Goal: Find contact information: Find contact information

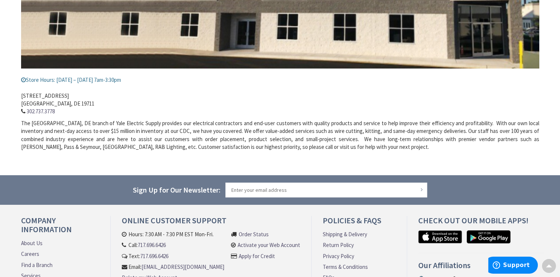
scroll to position [259, 0]
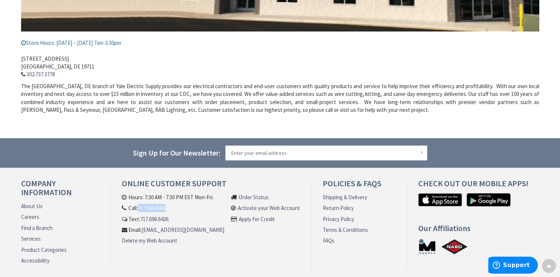
drag, startPoint x: 172, startPoint y: 208, endPoint x: 141, endPoint y: 208, distance: 30.7
click at [141, 208] on li "Call: 717.696.6426" at bounding box center [173, 208] width 103 height 8
copy link "717.696.6426"
click at [43, 229] on link "Find a Branch" at bounding box center [36, 228] width 31 height 8
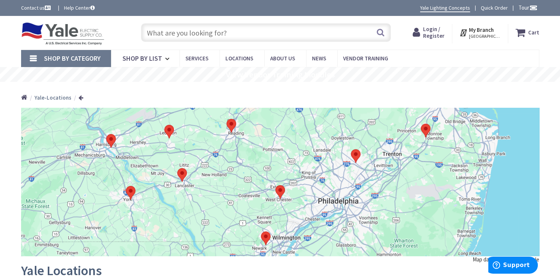
click at [357, 157] on img at bounding box center [356, 156] width 10 height 14
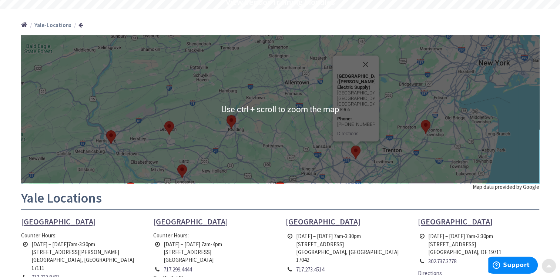
scroll to position [74, 0]
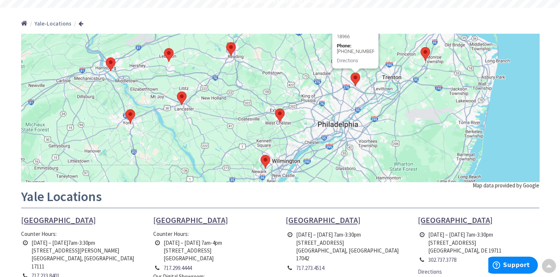
drag, startPoint x: 385, startPoint y: 164, endPoint x: 385, endPoint y: 91, distance: 72.2
click at [385, 91] on div "[GEOGRAPHIC_DATA] ([PERSON_NAME] Electric Supply) [STREET_ADDRESS] [GEOGRAPHIC_…" at bounding box center [280, 108] width 518 height 148
click at [281, 116] on img at bounding box center [280, 115] width 10 height 14
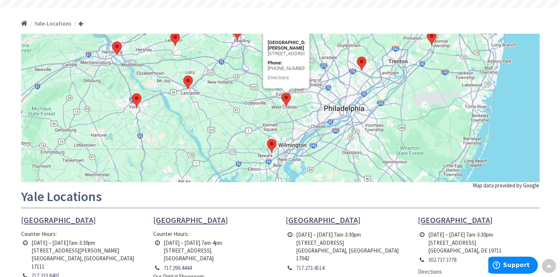
drag, startPoint x: 358, startPoint y: 150, endPoint x: 366, endPoint y: 88, distance: 61.9
click at [366, 88] on div "[GEOGRAPHIC_DATA][PERSON_NAME][STREET_ADDRESS] Phone: [PHONE_NUMBER] Directions" at bounding box center [280, 108] width 518 height 148
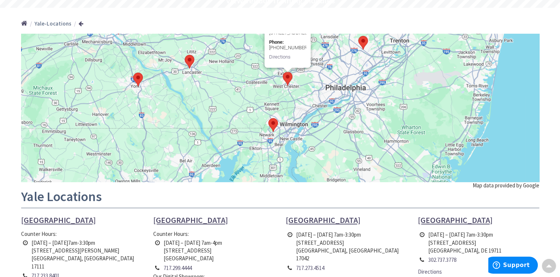
click at [277, 125] on img at bounding box center [273, 125] width 10 height 14
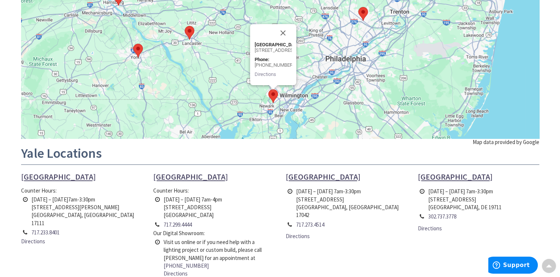
scroll to position [0, 0]
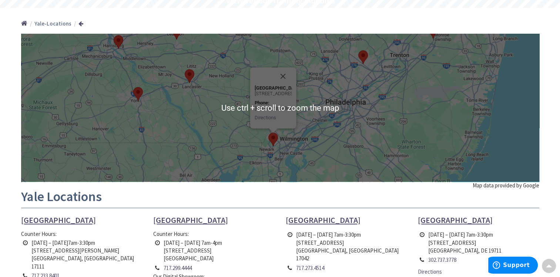
click at [373, 93] on div "To navigate, press the arrow keys. [GEOGRAPHIC_DATA][STREET_ADDRESS] Phone: [PH…" at bounding box center [280, 108] width 518 height 148
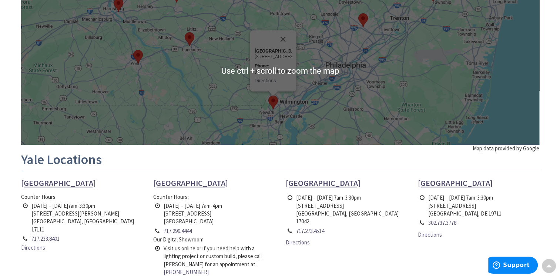
scroll to position [37, 0]
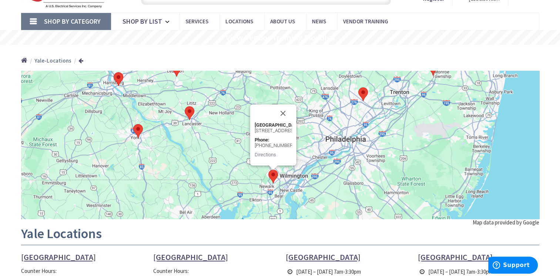
click at [295, 106] on div "Newark [STREET_ADDRESS] Phone: [PHONE_NUMBER] Directions" at bounding box center [273, 134] width 46 height 61
click at [285, 104] on button "Close" at bounding box center [283, 113] width 18 height 18
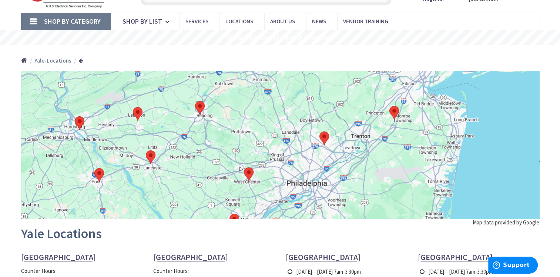
drag, startPoint x: 372, startPoint y: 102, endPoint x: 332, endPoint y: 147, distance: 59.8
click at [332, 147] on div at bounding box center [280, 145] width 518 height 148
click at [355, 147] on div at bounding box center [280, 145] width 518 height 148
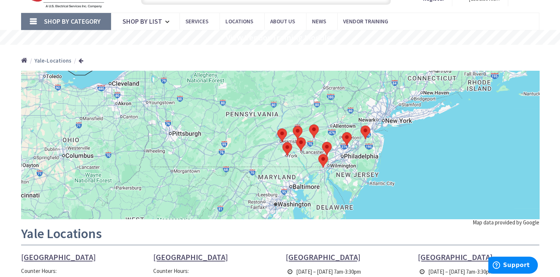
click at [355, 146] on div at bounding box center [280, 145] width 518 height 148
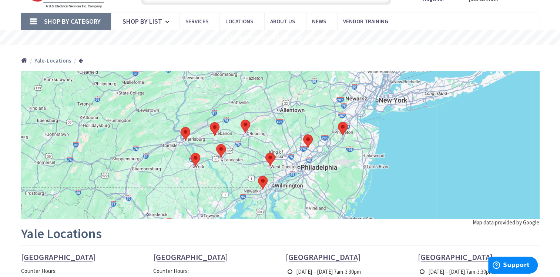
drag, startPoint x: 355, startPoint y: 146, endPoint x: 322, endPoint y: 147, distance: 32.6
click at [322, 147] on div at bounding box center [280, 145] width 518 height 148
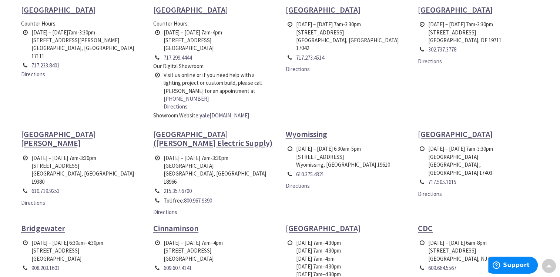
scroll to position [296, 0]
